Goal: Communication & Community: Answer question/provide support

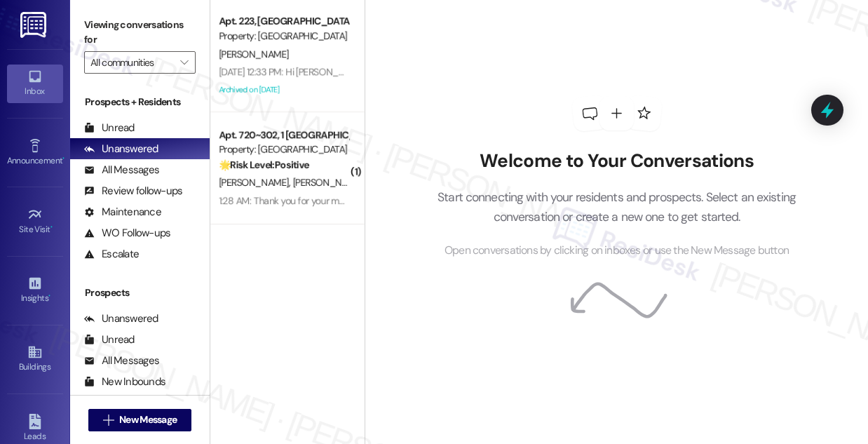
click at [293, 184] on span "[PERSON_NAME]" at bounding box center [328, 182] width 70 height 13
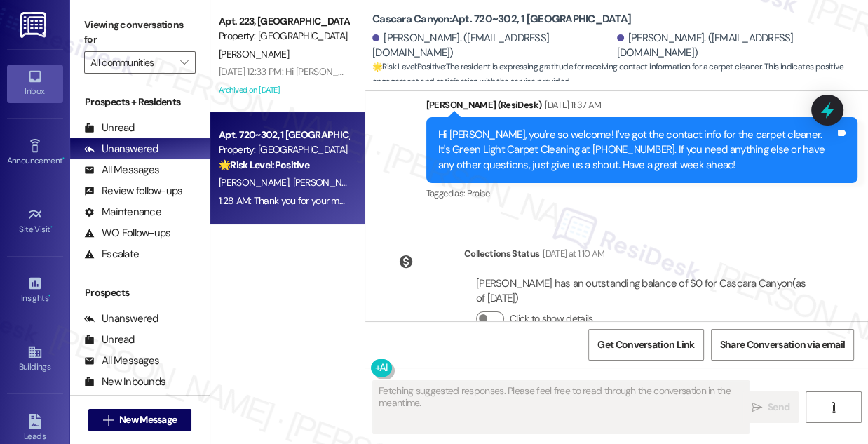
scroll to position [8898, 0]
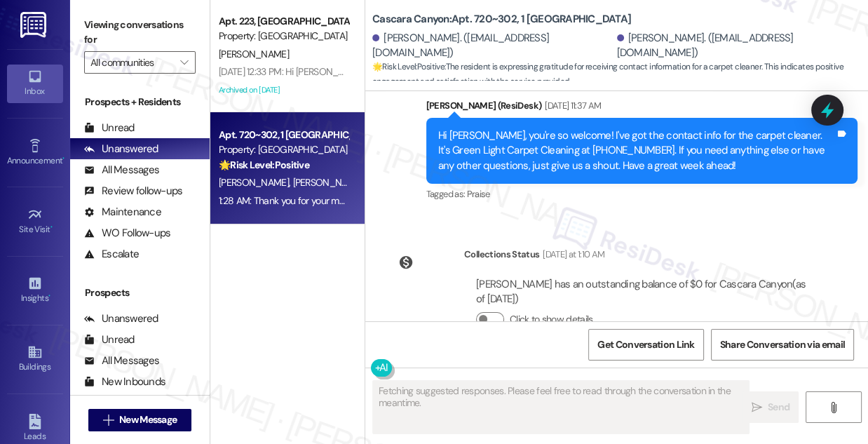
click at [520, 156] on div "Hi [PERSON_NAME], you're so welcome! I've got the contact info for the carpet c…" at bounding box center [636, 150] width 397 height 45
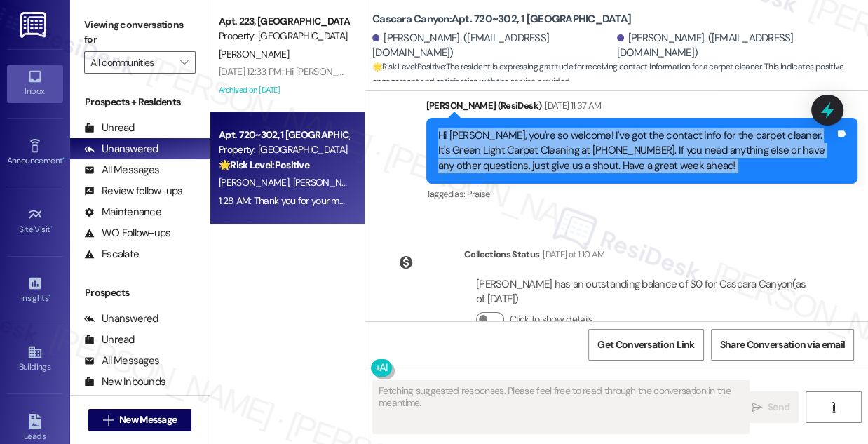
click at [520, 156] on div "Hi [PERSON_NAME], you're so welcome! I've got the contact info for the carpet c…" at bounding box center [636, 150] width 397 height 45
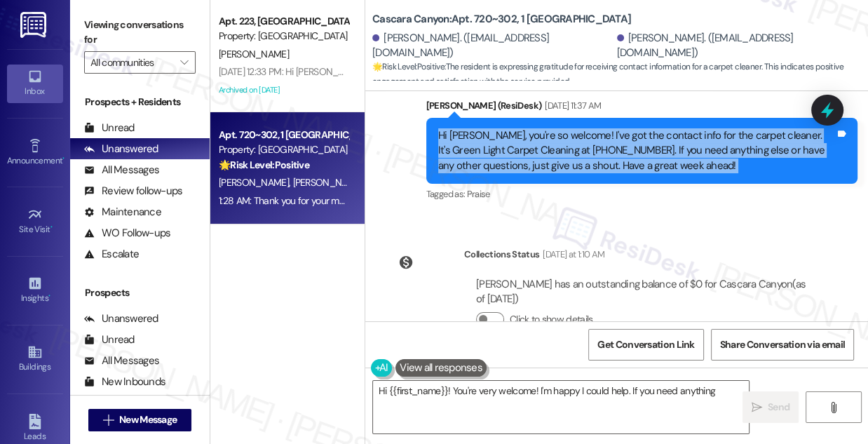
click at [587, 149] on div "Hi [PERSON_NAME], you're so welcome! I've got the contact info for the carpet c…" at bounding box center [636, 150] width 397 height 45
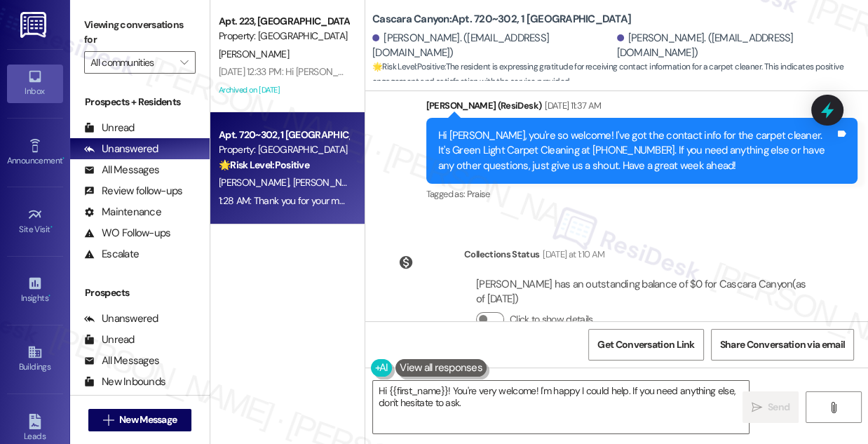
click at [587, 149] on div "Hi [PERSON_NAME], you're so welcome! I've got the contact info for the carpet c…" at bounding box center [636, 150] width 397 height 45
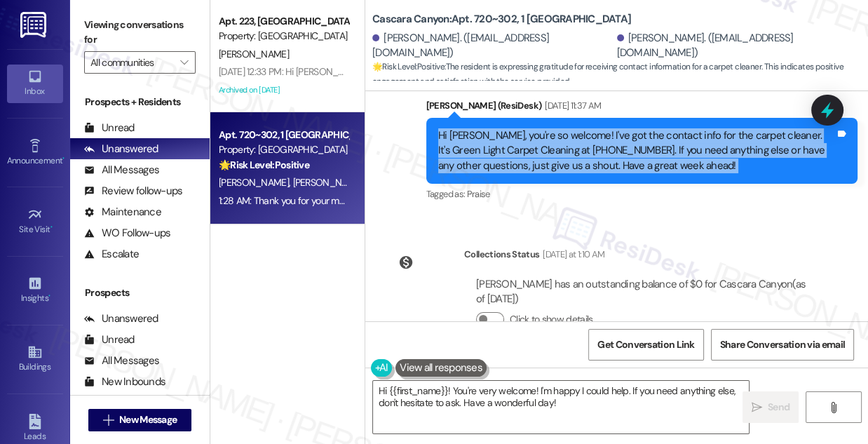
click at [587, 149] on div "Hi [PERSON_NAME], you're so welcome! I've got the contact info for the carpet c…" at bounding box center [636, 150] width 397 height 45
click at [547, 162] on div "Hi [PERSON_NAME], you're so welcome! I've got the contact info for the carpet c…" at bounding box center [636, 150] width 397 height 45
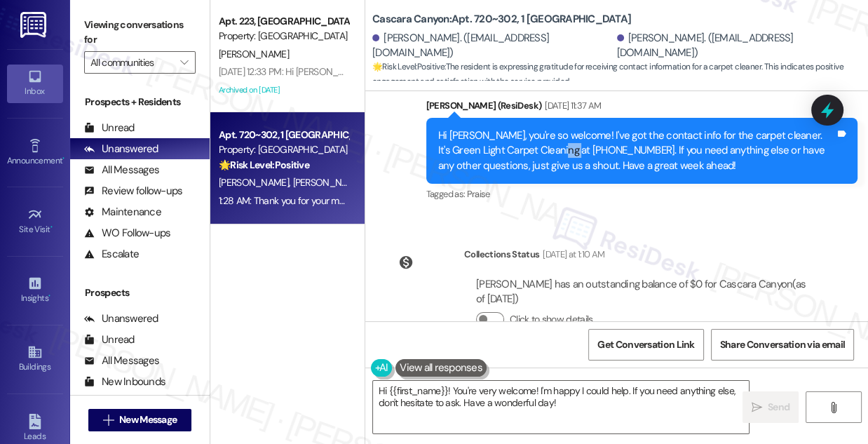
click at [547, 162] on div "Hi [PERSON_NAME], you're so welcome! I've got the contact info for the carpet c…" at bounding box center [636, 150] width 397 height 45
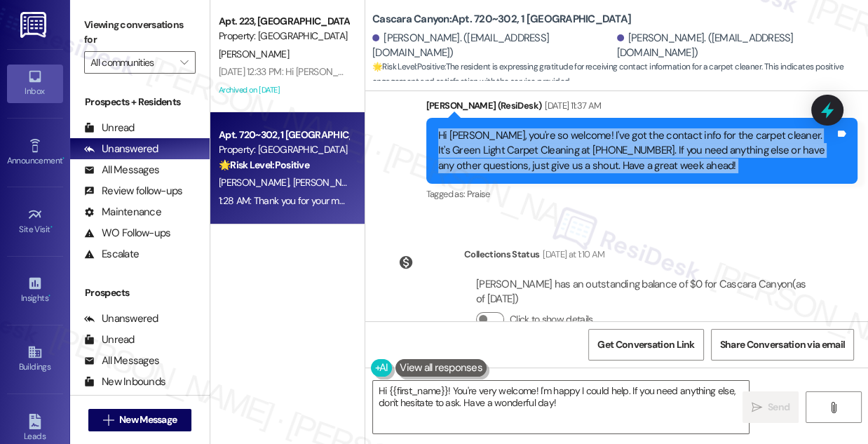
click at [547, 162] on div "Hi [PERSON_NAME], you're so welcome! I've got the contact info for the carpet c…" at bounding box center [636, 150] width 397 height 45
click at [662, 159] on div "Hi [PERSON_NAME], you're so welcome! I've got the contact info for the carpet c…" at bounding box center [636, 150] width 397 height 45
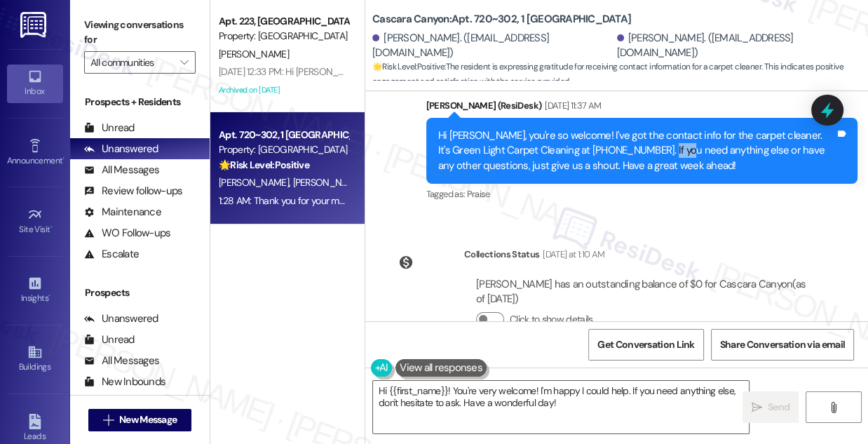
click at [662, 159] on div "Hi [PERSON_NAME], you're so welcome! I've got the contact info for the carpet c…" at bounding box center [636, 150] width 397 height 45
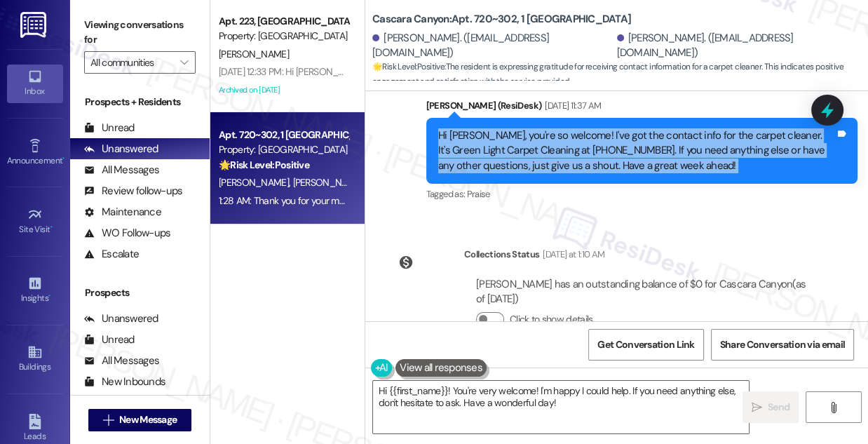
click at [662, 160] on div "Hi [PERSON_NAME], you're so welcome! I've got the contact info for the carpet c…" at bounding box center [636, 150] width 397 height 45
click at [580, 162] on div "Hi [PERSON_NAME], you're so welcome! I've got the contact info for the carpet c…" at bounding box center [636, 150] width 397 height 45
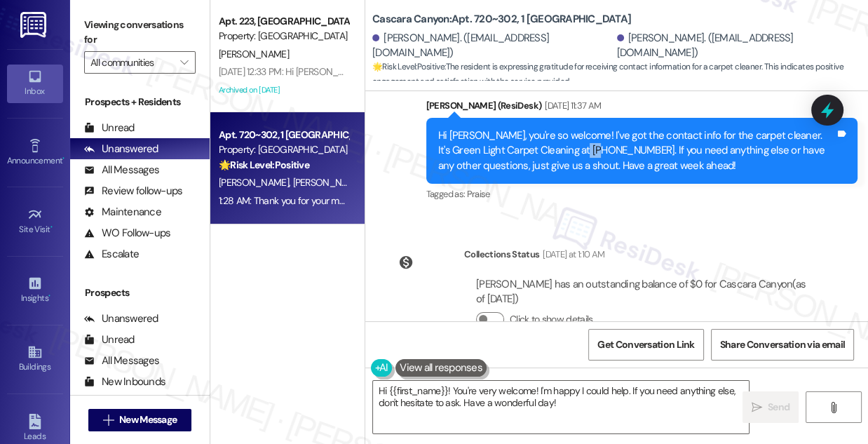
click at [580, 162] on div "Hi [PERSON_NAME], you're so welcome! I've got the contact info for the carpet c…" at bounding box center [636, 150] width 397 height 45
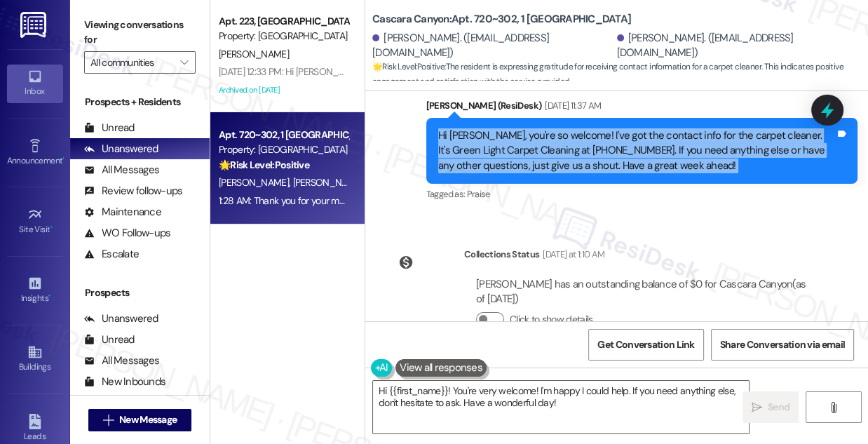
click at [580, 162] on div "Hi [PERSON_NAME], you're so welcome! I've got the contact info for the carpet c…" at bounding box center [636, 150] width 397 height 45
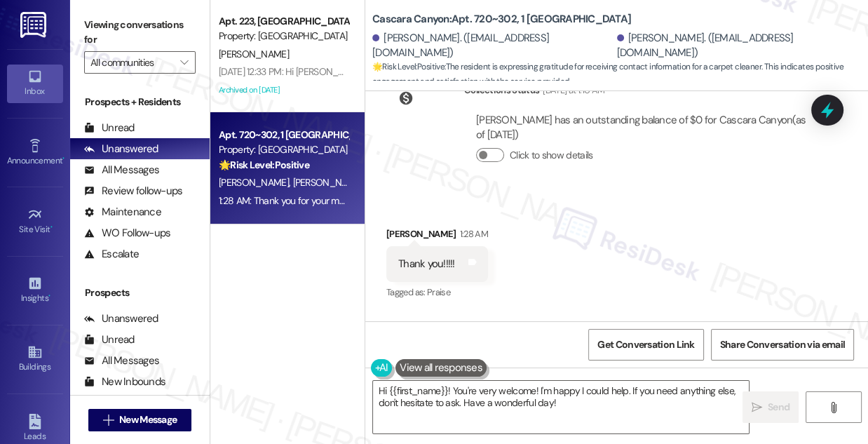
scroll to position [9153, 0]
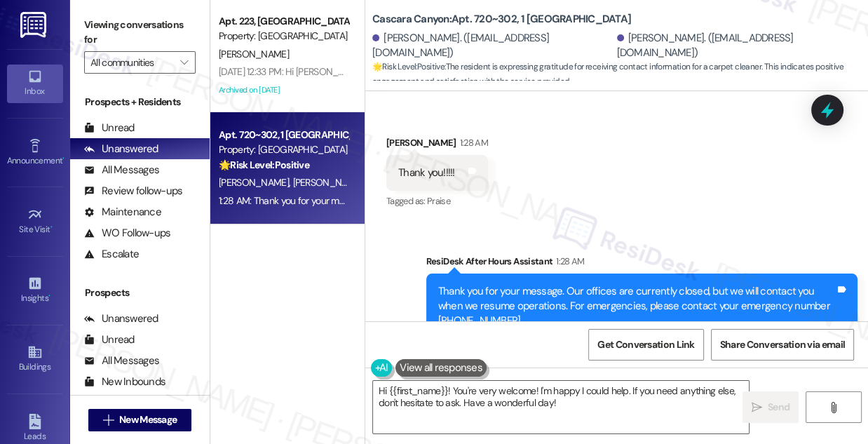
click at [423, 180] on div "Thank you!!!!!" at bounding box center [426, 172] width 57 height 15
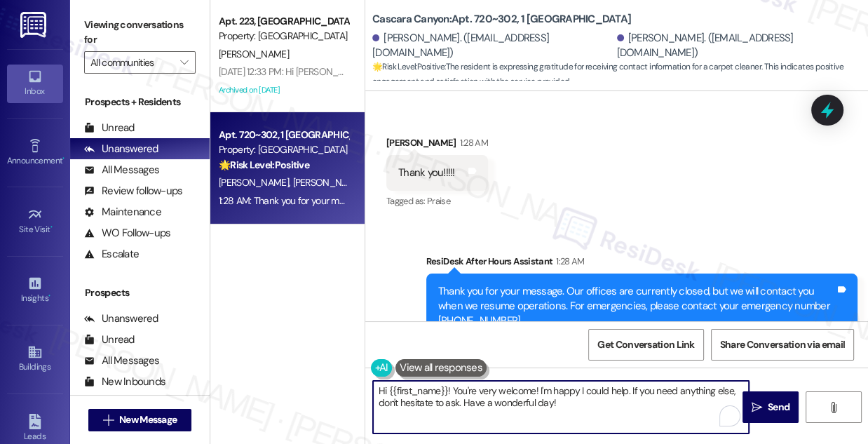
drag, startPoint x: 454, startPoint y: 392, endPoint x: 355, endPoint y: 388, distance: 98.9
click at [355, 388] on div "Apt. 223, [GEOGRAPHIC_DATA] Property: [GEOGRAPHIC_DATA] [PERSON_NAME] [DATE] 12…" at bounding box center [539, 222] width 658 height 444
drag, startPoint x: 510, startPoint y: 406, endPoint x: 477, endPoint y: 390, distance: 36.7
click at [477, 390] on textarea "You're very welcome! I'm happy I could help. If you need anything else, don't h…" at bounding box center [561, 407] width 376 height 53
click at [505, 397] on textarea "You're very welcome! I'm happy I could help. If you need anything else, don't h…" at bounding box center [561, 407] width 376 height 53
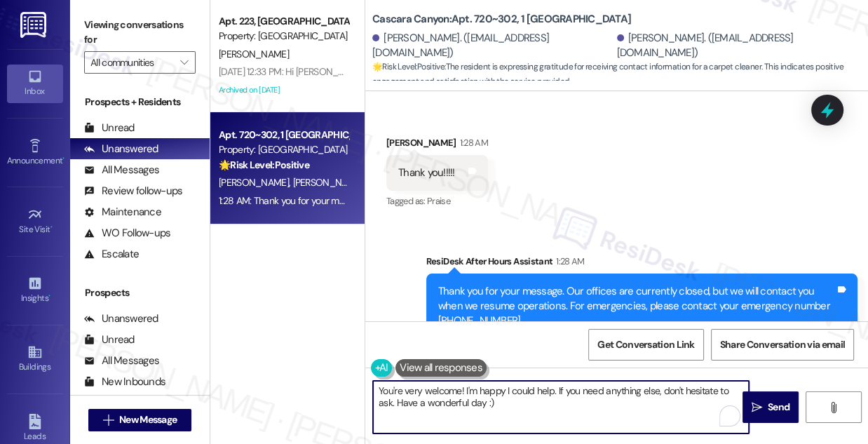
click at [585, 395] on textarea "You're very welcome! I'm happy I could help. If you need anything else, don't h…" at bounding box center [561, 407] width 376 height 53
click at [555, 404] on textarea "You're very welcome! I'm happy I could help. If you need anything else, don't h…" at bounding box center [561, 407] width 376 height 53
type textarea "You're very welcome! I'm happy I could help. If you need anything else, don't h…"
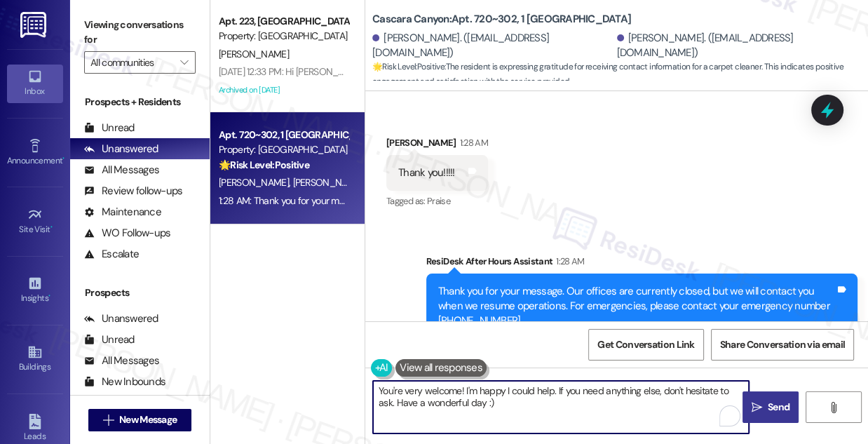
click at [761, 404] on span " Send" at bounding box center [771, 407] width 44 height 15
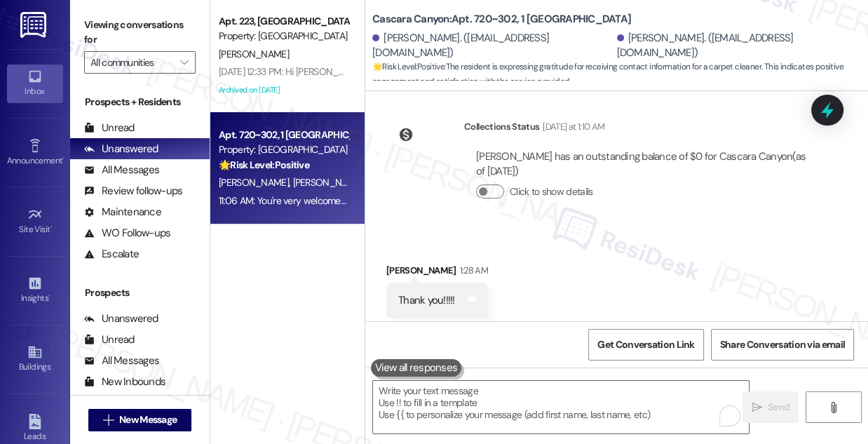
scroll to position [9011, 0]
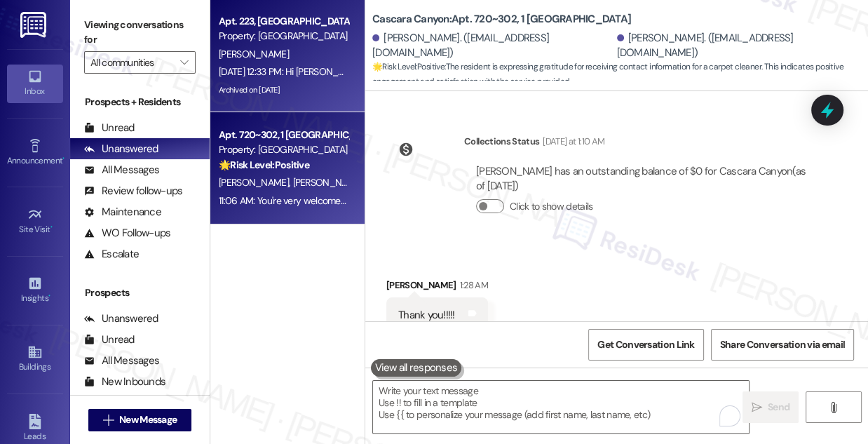
click at [295, 64] on div "[DATE] 12:33 PM: Hi [PERSON_NAME] and [PERSON_NAME], how are you? A friendly re…" at bounding box center [283, 72] width 132 height 18
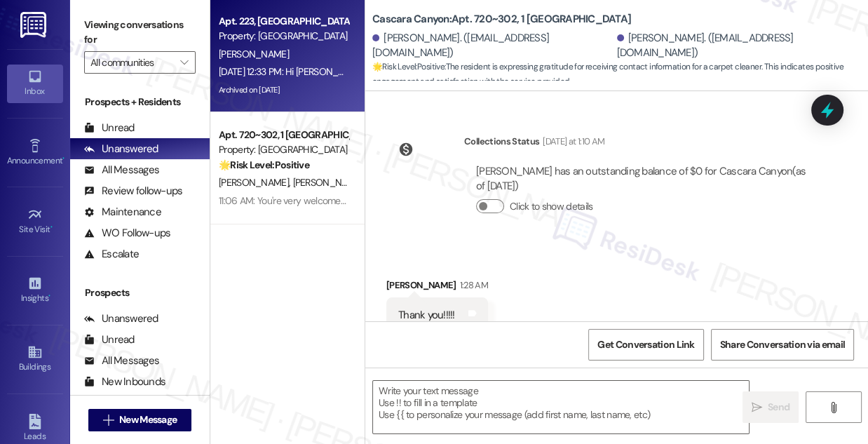
type textarea "Fetching suggested responses. Please feel free to read through the conversation…"
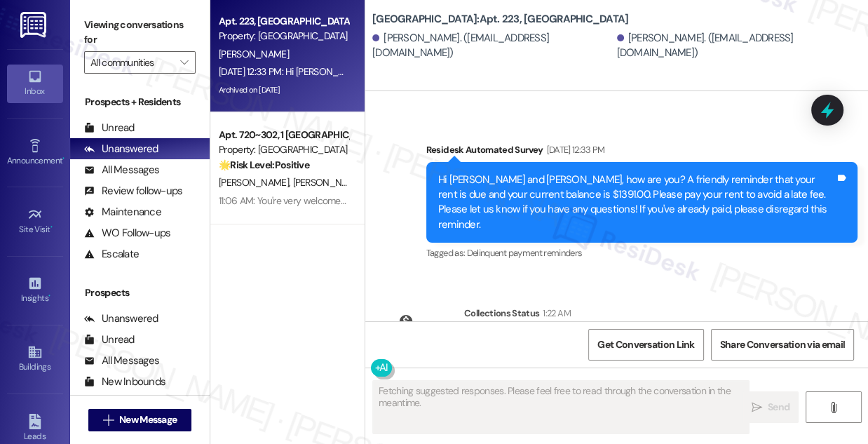
scroll to position [5260, 0]
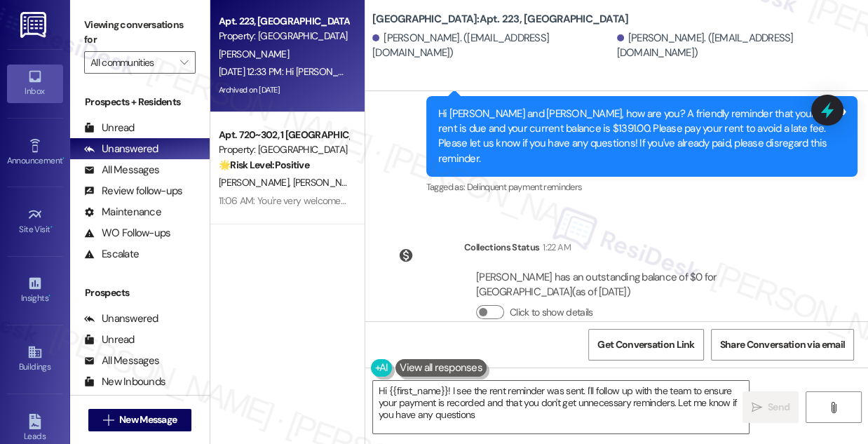
type textarea "Hi {{first_name}}! I see the rent reminder was sent. I'll follow up with the te…"
